Goal: Check status: Check status

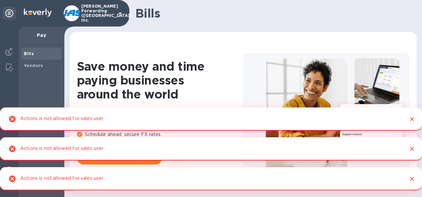
click at [412, 118] on icon "Close" at bounding box center [412, 119] width 4 height 4
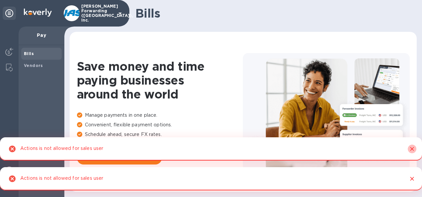
click at [414, 150] on icon "Close" at bounding box center [412, 149] width 7 height 7
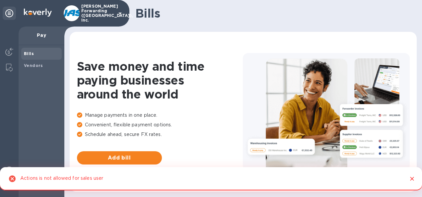
drag, startPoint x: 412, startPoint y: 180, endPoint x: 406, endPoint y: 177, distance: 6.8
click at [413, 178] on icon "Close" at bounding box center [412, 179] width 7 height 7
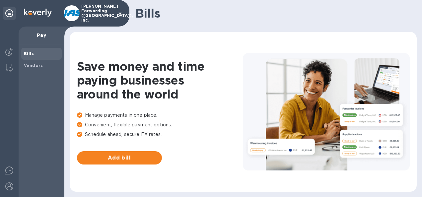
click at [30, 55] on b "Bills" at bounding box center [29, 53] width 10 height 5
click at [29, 52] on b "Bills" at bounding box center [29, 53] width 10 height 5
click at [10, 53] on img at bounding box center [9, 52] width 8 height 8
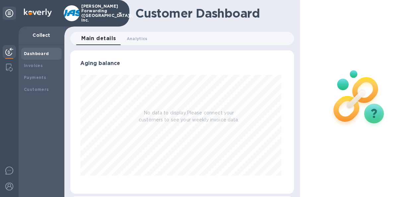
scroll to position [143, 221]
click at [36, 78] on b "Payments" at bounding box center [35, 77] width 22 height 5
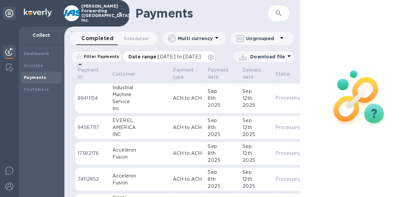
click at [213, 58] on icon at bounding box center [210, 57] width 5 height 5
click at [97, 58] on p "Filter Payments" at bounding box center [100, 57] width 38 height 6
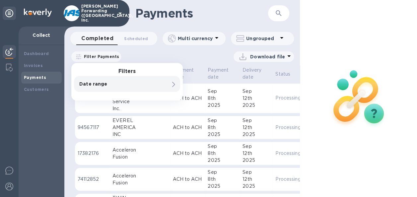
click at [173, 85] on icon at bounding box center [173, 84] width 3 height 5
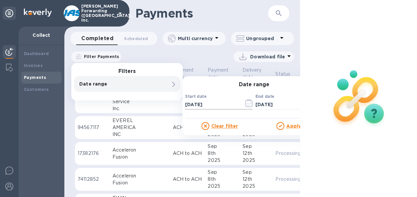
click at [188, 104] on input "[DATE]" at bounding box center [211, 105] width 53 height 10
type input "[DATE]"
click at [285, 82] on h3 "Date range" at bounding box center [253, 85] width 143 height 6
click at [281, 125] on icon at bounding box center [280, 126] width 8 height 8
click at [293, 126] on u "Apply" at bounding box center [293, 125] width 15 height 5
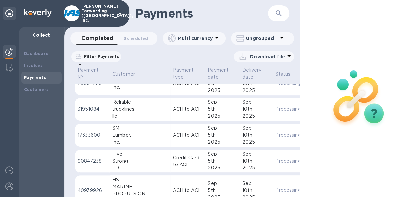
scroll to position [100, 0]
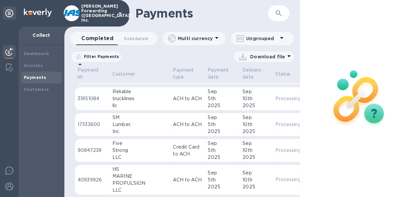
click at [107, 58] on p "Filter Payments" at bounding box center [100, 57] width 38 height 6
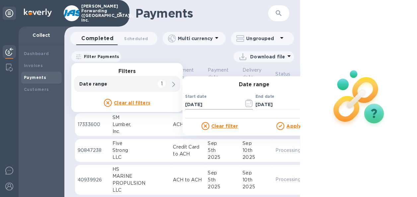
click at [195, 104] on input "[DATE]" at bounding box center [211, 105] width 53 height 10
type input "[DATE]"
click at [293, 126] on u "Apply" at bounding box center [293, 125] width 15 height 5
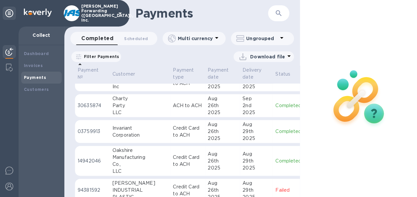
scroll to position [2761, 0]
click at [88, 54] on p "Filter Payments" at bounding box center [100, 57] width 38 height 6
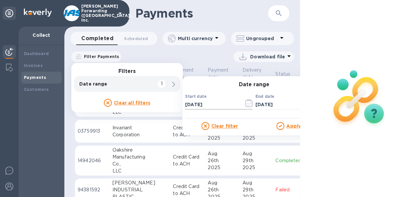
click at [196, 100] on input "[DATE]" at bounding box center [211, 105] width 53 height 10
type input "[DATE]"
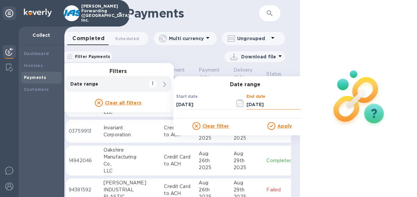
type input "[DATE]"
click at [282, 123] on u "Apply" at bounding box center [284, 125] width 15 height 5
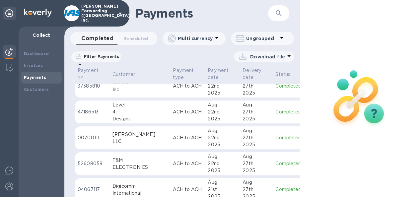
scroll to position [1847, 0]
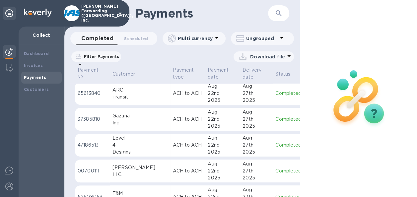
click at [96, 54] on p "Filter Payments" at bounding box center [100, 57] width 38 height 6
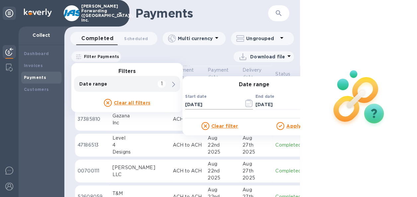
click at [194, 100] on input "[DATE]" at bounding box center [211, 105] width 53 height 10
type input "[DATE]"
click at [290, 123] on u "Apply" at bounding box center [293, 125] width 15 height 5
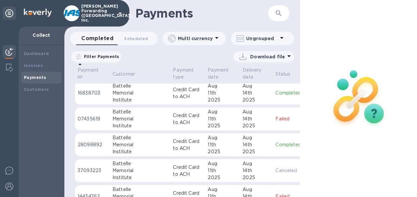
scroll to position [4734, 0]
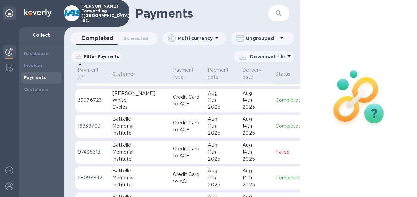
click at [275, 126] on p "Completed" at bounding box center [288, 126] width 26 height 7
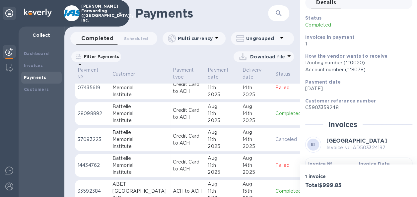
scroll to position [4800, 0]
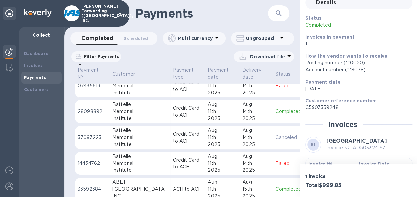
click at [275, 115] on p "Completed" at bounding box center [289, 111] width 28 height 7
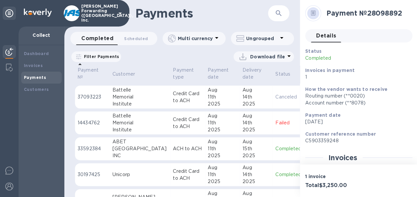
scroll to position [4807, 0]
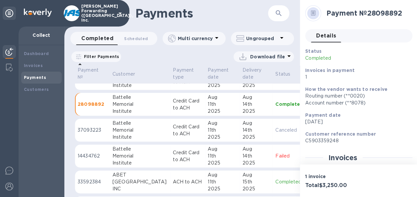
click at [275, 130] on p "Canceled" at bounding box center [289, 130] width 28 height 7
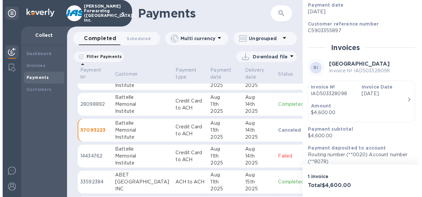
scroll to position [116, 0]
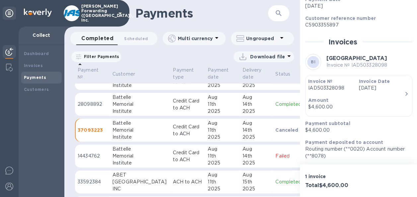
click at [405, 95] on icon "button" at bounding box center [406, 94] width 8 height 8
